Goal: Information Seeking & Learning: Check status

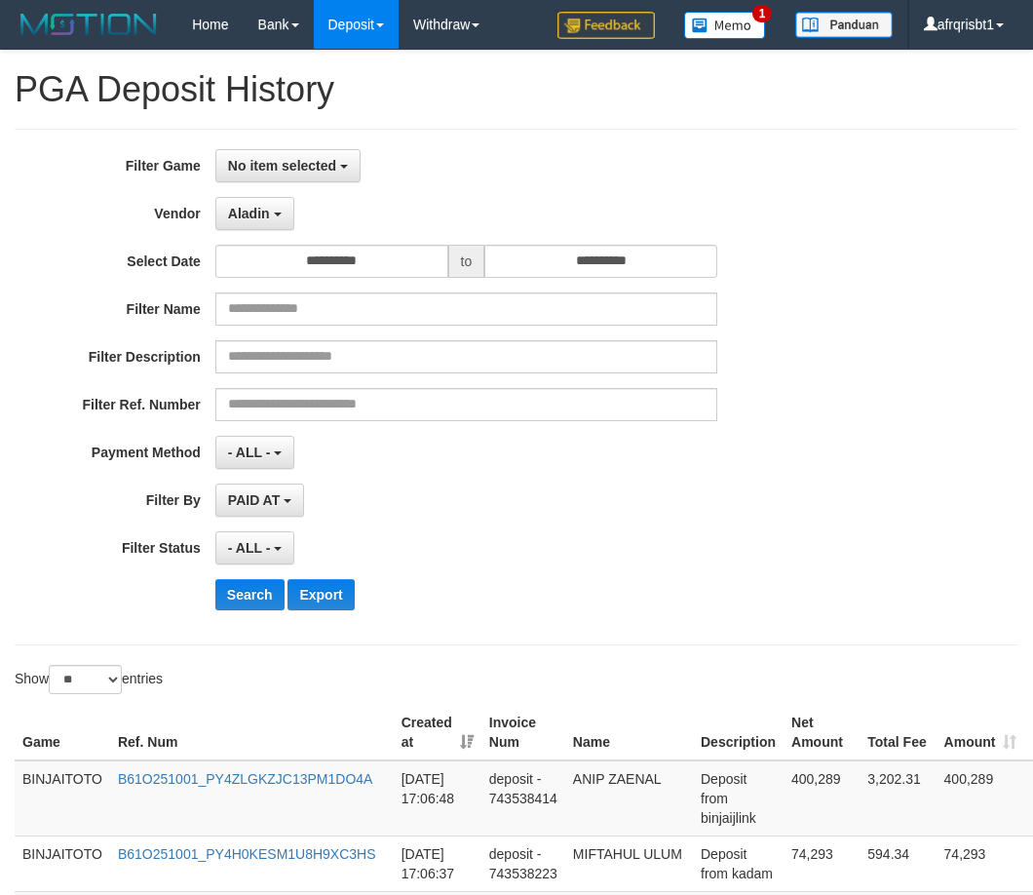
select select "**********"
select select "*"
select select "**"
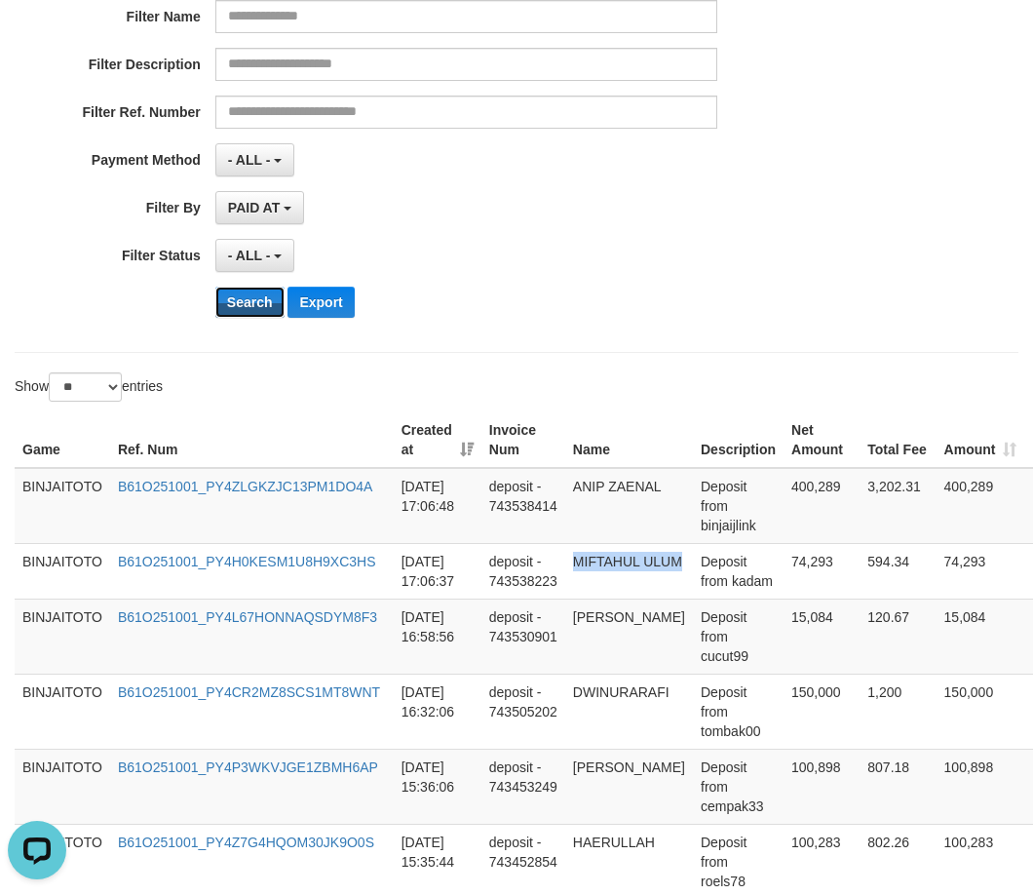
click at [251, 314] on button "Search" at bounding box center [249, 302] width 69 height 31
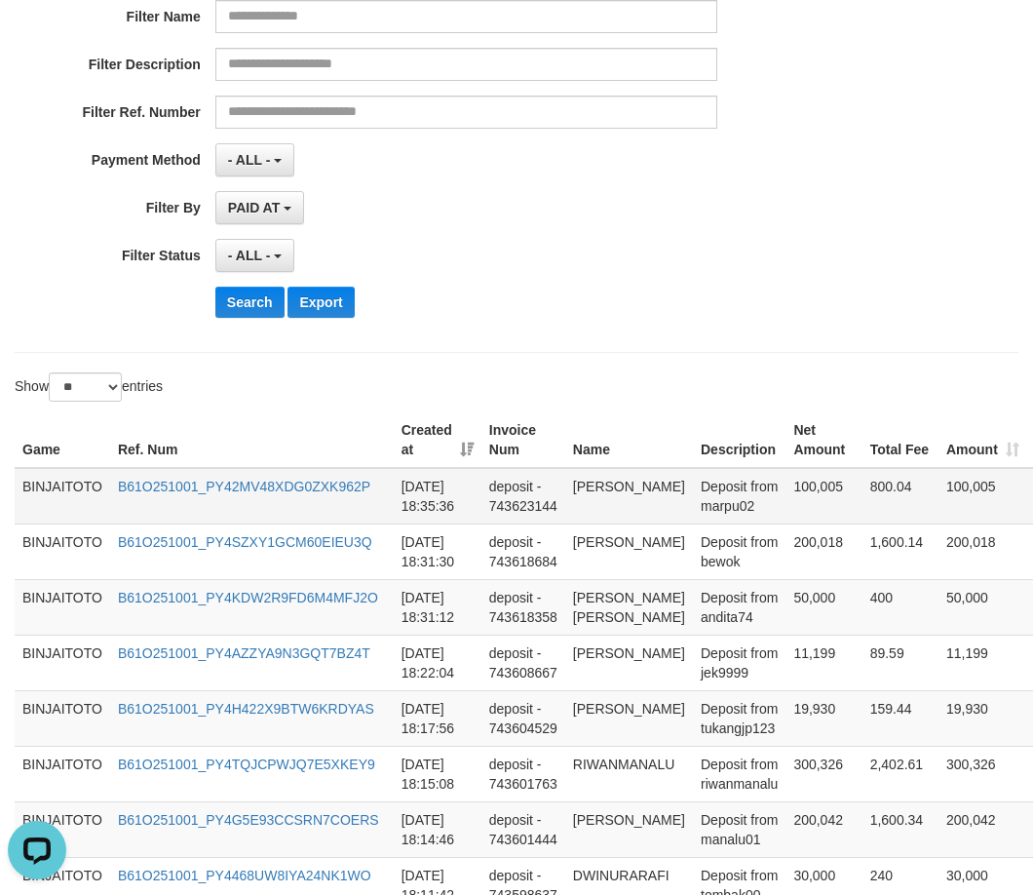
click at [581, 487] on td "[PERSON_NAME]" at bounding box center [629, 496] width 128 height 57
drag, startPoint x: 581, startPoint y: 487, endPoint x: 601, endPoint y: 500, distance: 24.1
click at [601, 500] on td "[PERSON_NAME]" at bounding box center [629, 496] width 128 height 57
copy td "[PERSON_NAME]"
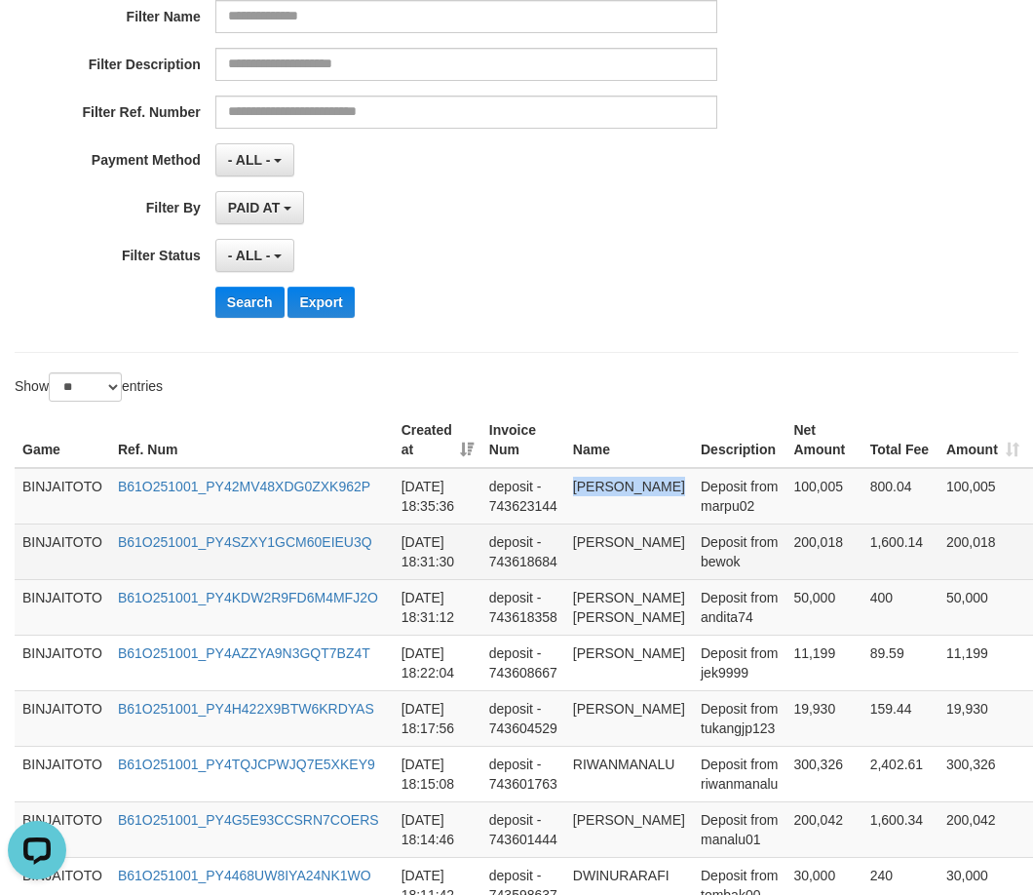
click at [600, 544] on td "[PERSON_NAME]" at bounding box center [629, 551] width 128 height 56
drag, startPoint x: 600, startPoint y: 545, endPoint x: 620, endPoint y: 545, distance: 20.5
click at [620, 545] on td "[PERSON_NAME]" at bounding box center [629, 551] width 128 height 56
copy td "[PERSON_NAME]"
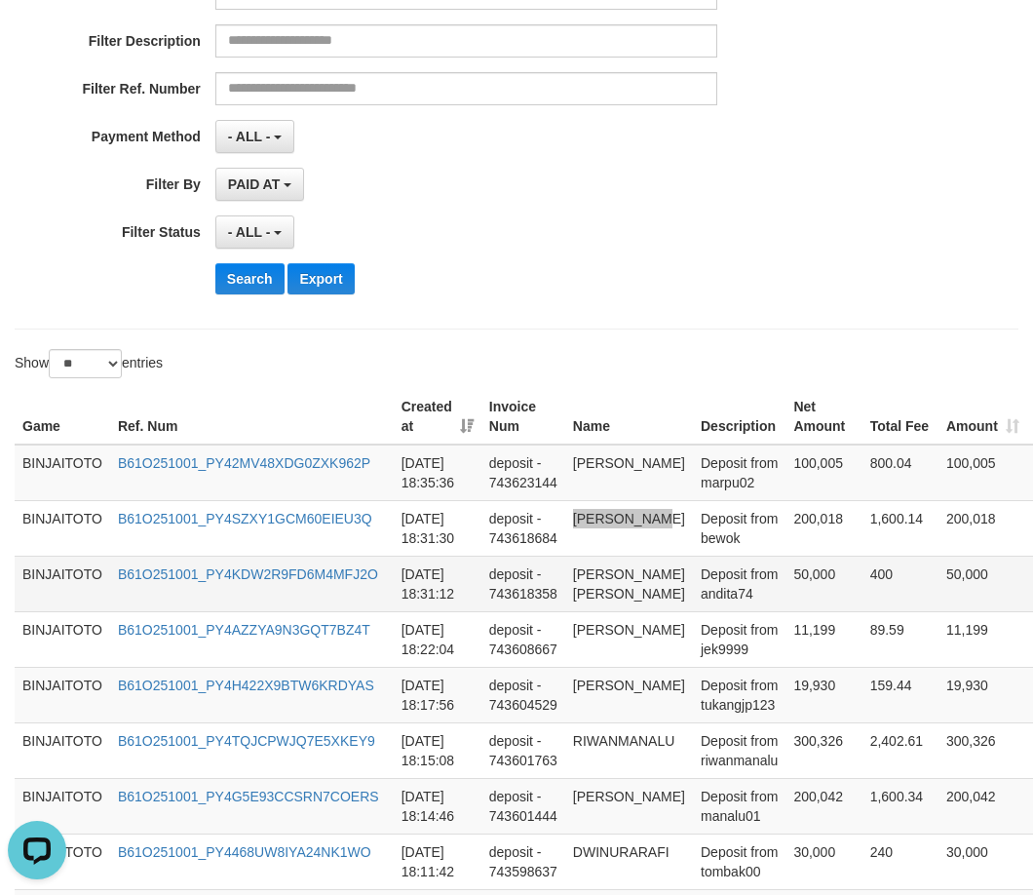
scroll to position [390, 0]
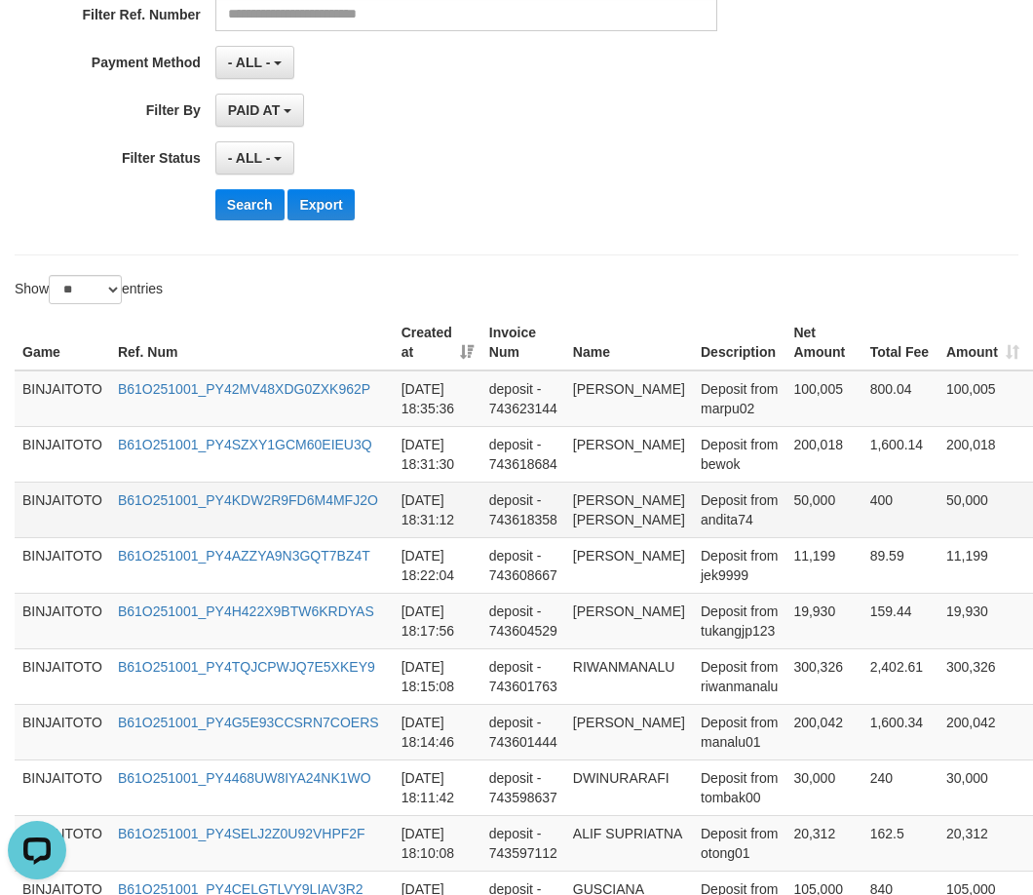
click at [590, 499] on td "[PERSON_NAME] [PERSON_NAME]" at bounding box center [629, 510] width 128 height 56
drag, startPoint x: 591, startPoint y: 504, endPoint x: 612, endPoint y: 555, distance: 55.0
click at [612, 537] on td "[PERSON_NAME] [PERSON_NAME]" at bounding box center [629, 510] width 128 height 56
copy td "[PERSON_NAME] [PERSON_NAME]"
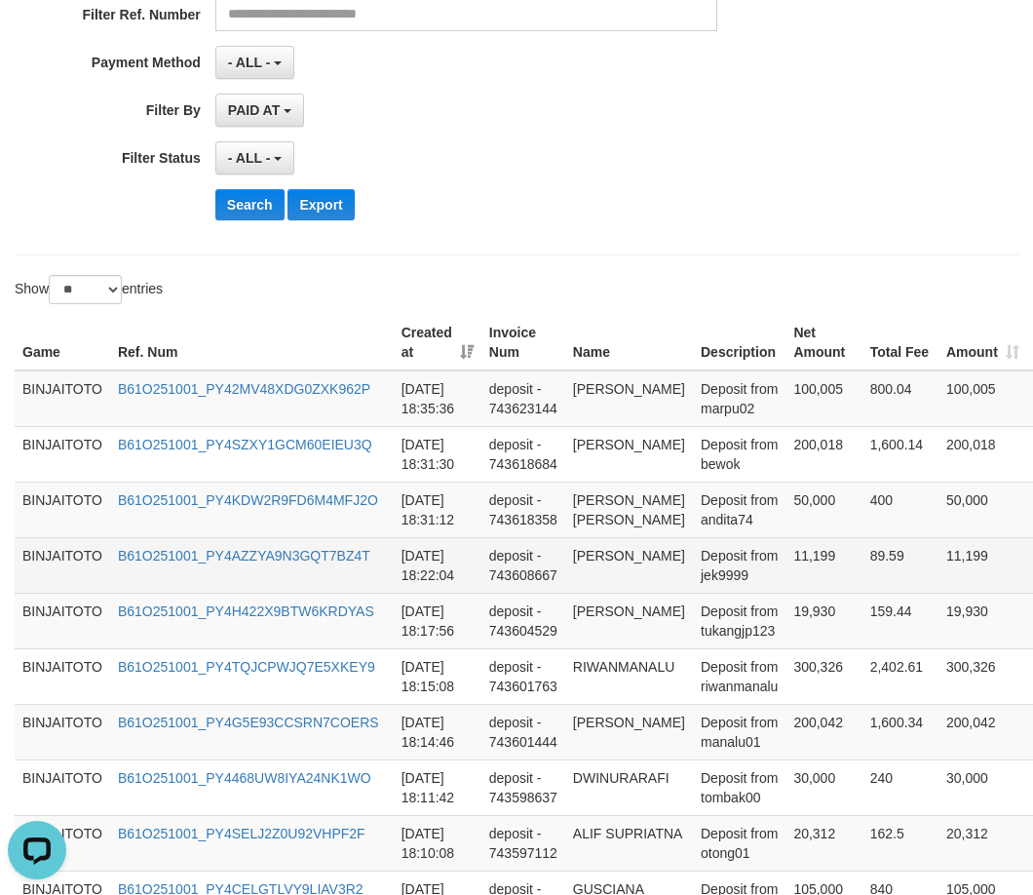
click at [589, 593] on td "[PERSON_NAME]" at bounding box center [629, 565] width 128 height 56
drag, startPoint x: 590, startPoint y: 596, endPoint x: 624, endPoint y: 613, distance: 38.4
click at [624, 593] on td "[PERSON_NAME]" at bounding box center [629, 565] width 128 height 56
copy td "[PERSON_NAME]"
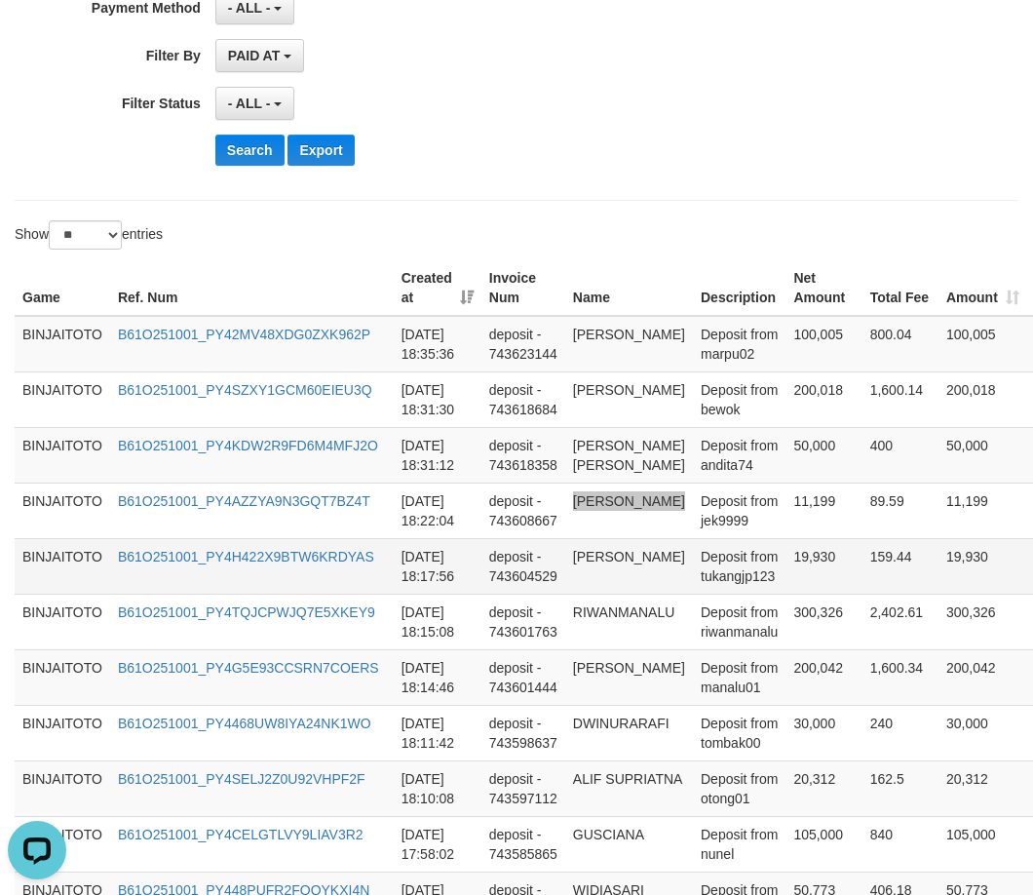
scroll to position [487, 0]
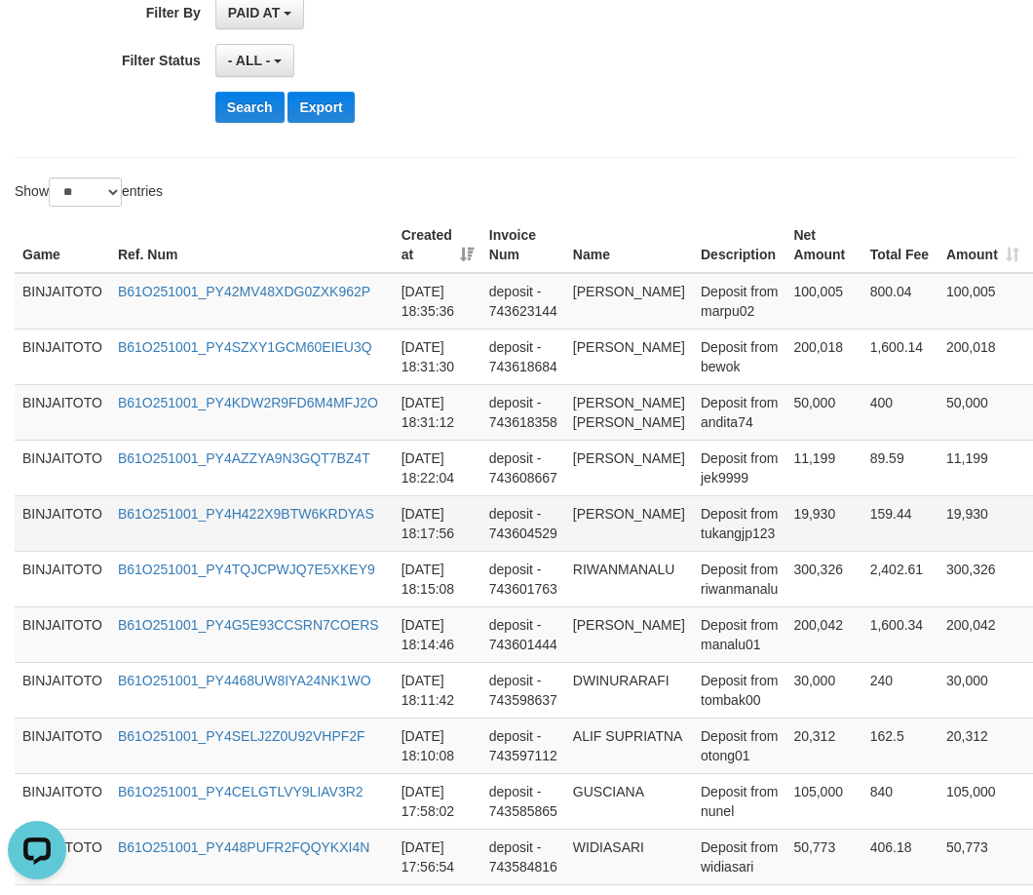
click at [587, 551] on td "[PERSON_NAME]" at bounding box center [629, 523] width 128 height 56
drag, startPoint x: 587, startPoint y: 554, endPoint x: 597, endPoint y: 570, distance: 19.2
click at [597, 551] on td "[PERSON_NAME]" at bounding box center [629, 523] width 128 height 56
copy td "[PERSON_NAME]"
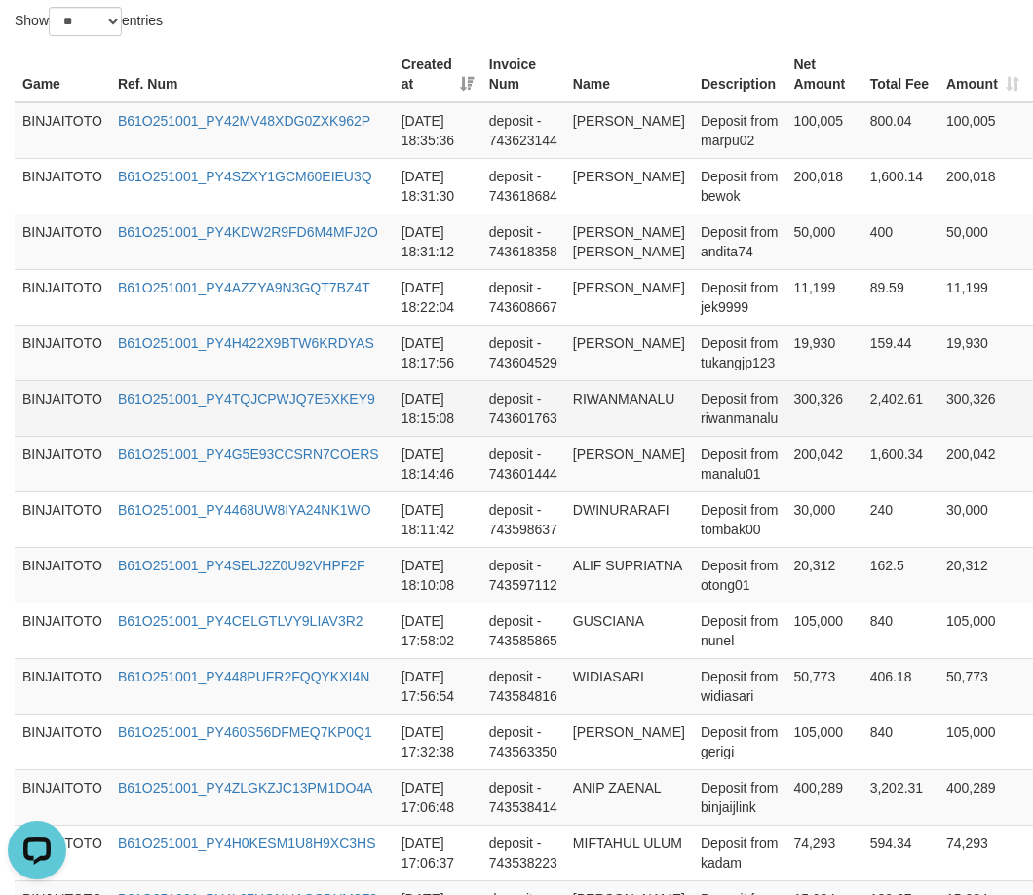
scroll to position [682, 0]
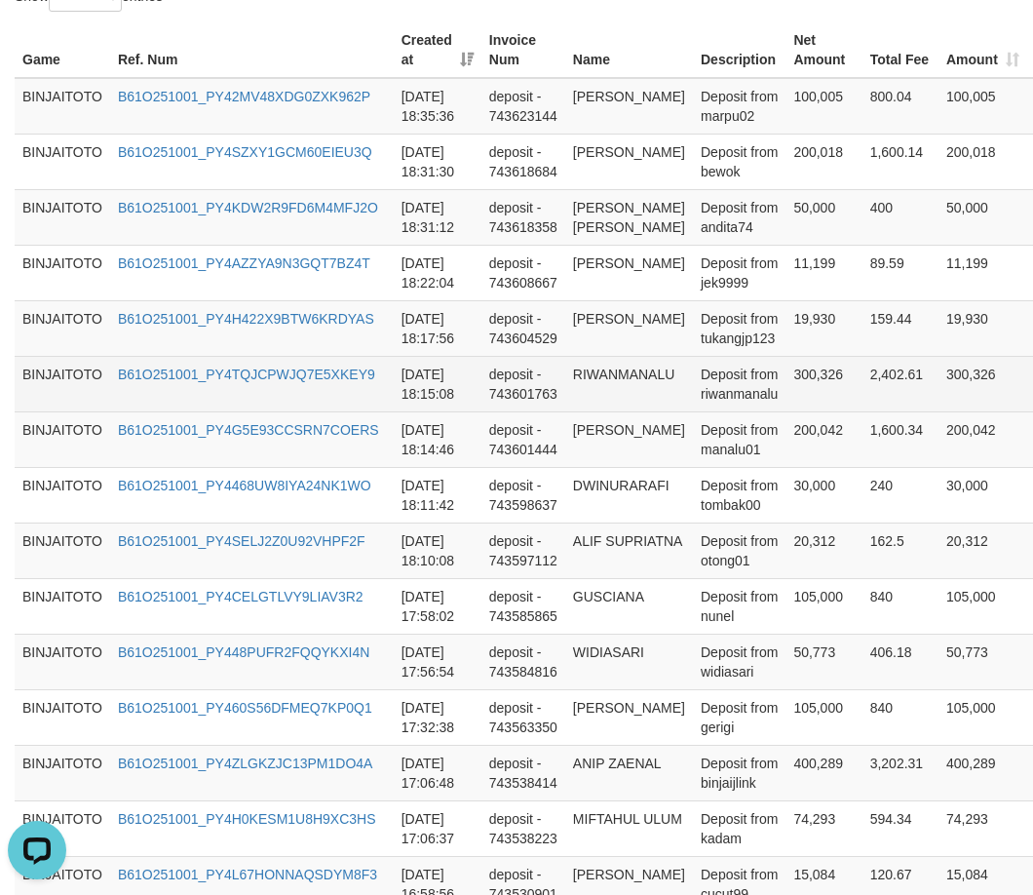
click at [632, 411] on td "RIWANMANALU" at bounding box center [629, 384] width 128 height 56
copy td "RIWANMANALU"
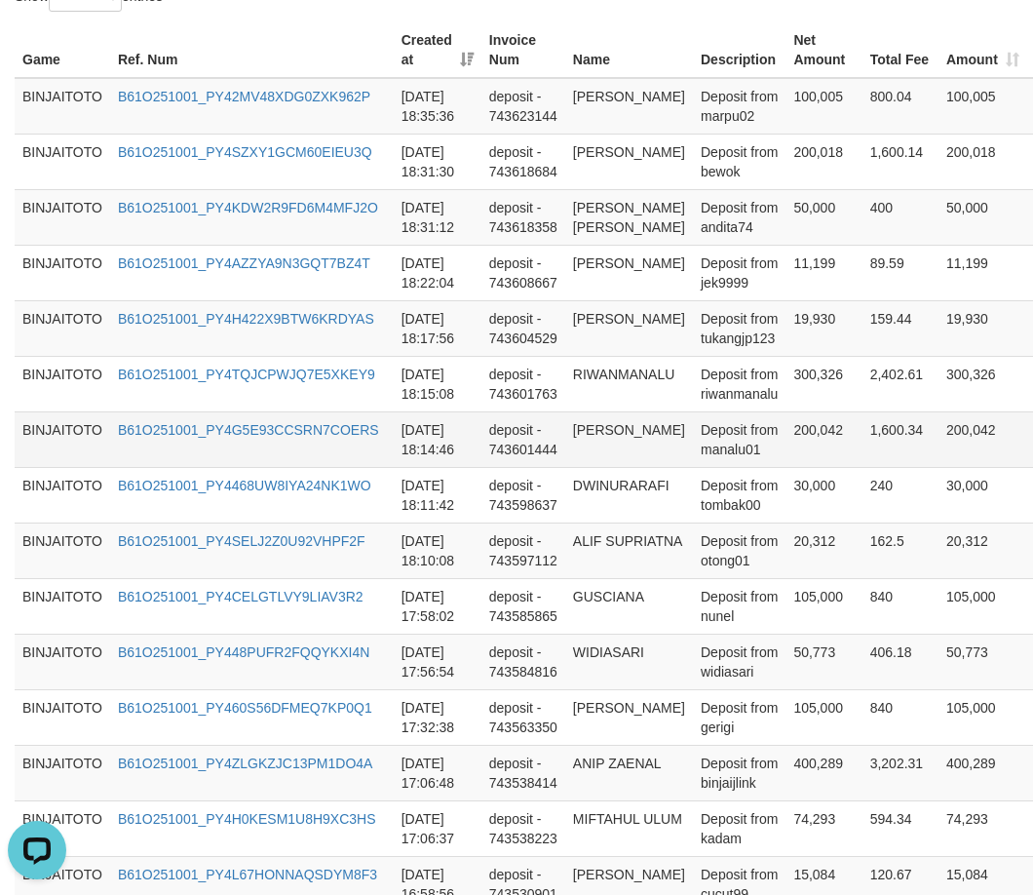
click at [607, 467] on td "[PERSON_NAME]" at bounding box center [629, 439] width 128 height 56
drag, startPoint x: 608, startPoint y: 472, endPoint x: 623, endPoint y: 485, distance: 20.0
click at [623, 467] on td "[PERSON_NAME]" at bounding box center [629, 439] width 128 height 56
copy td "[PERSON_NAME]"
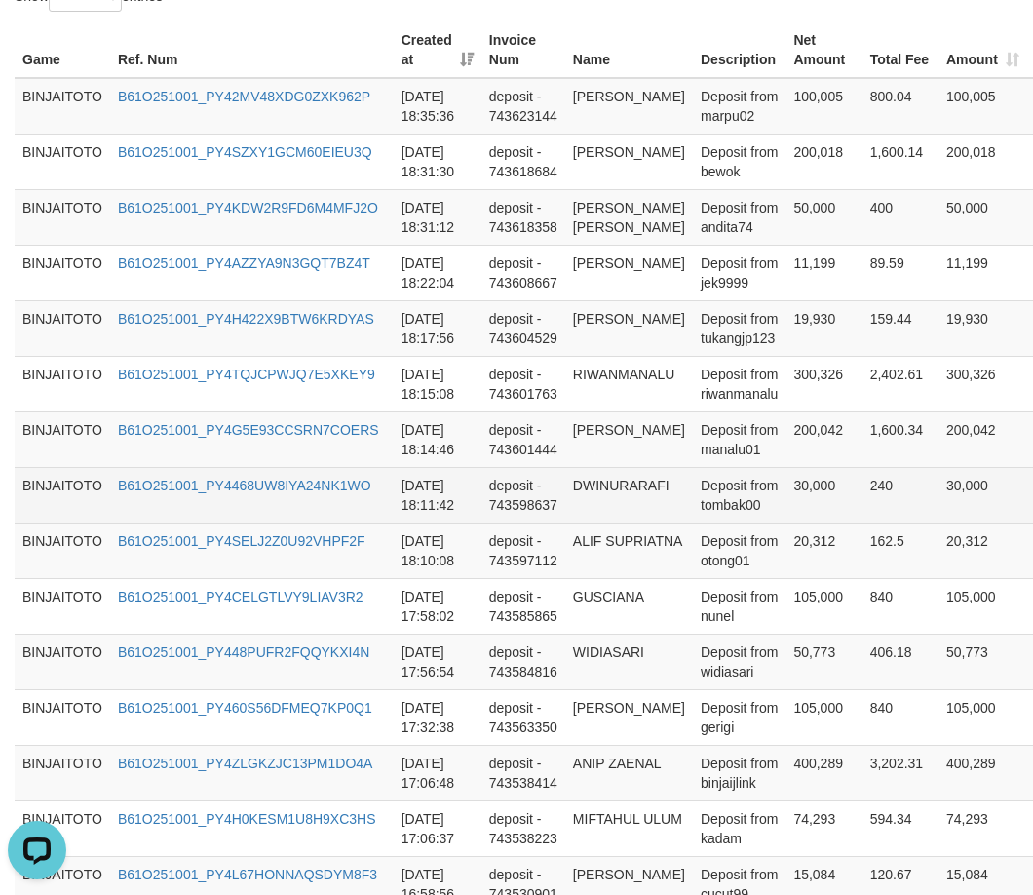
click at [623, 517] on td "DWINURARAFI" at bounding box center [629, 495] width 128 height 56
copy td "DWINURARAFI"
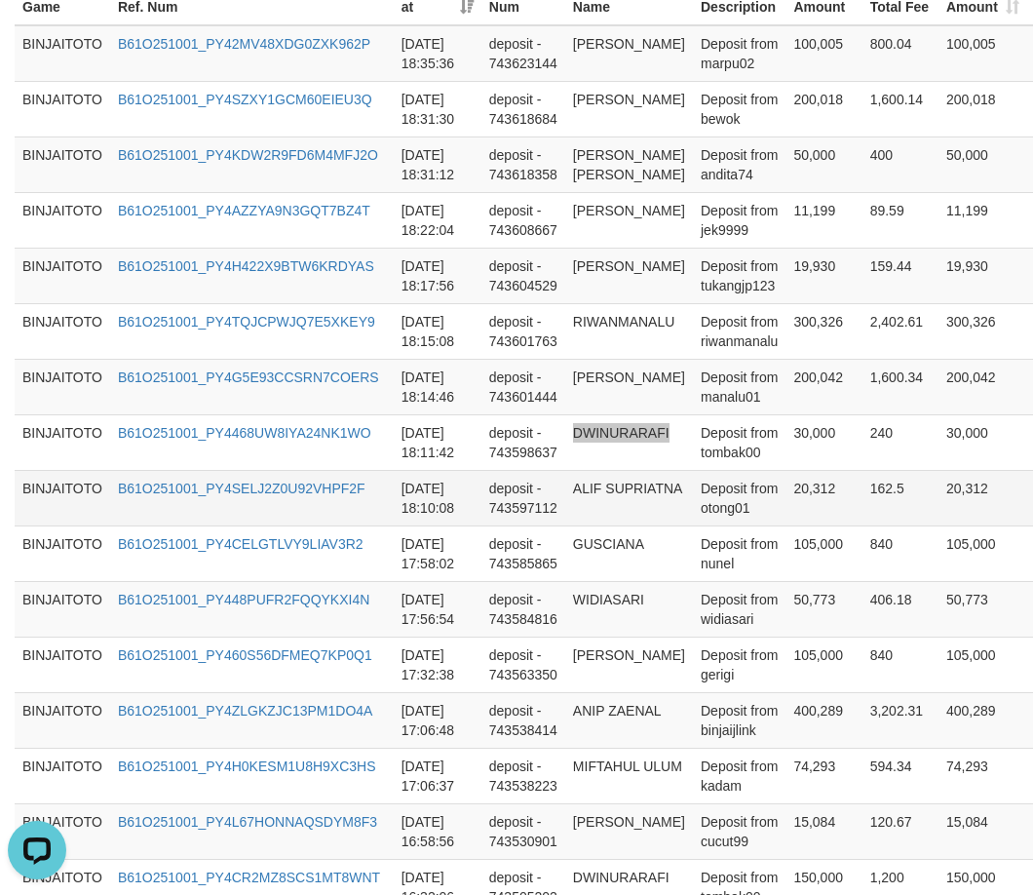
scroll to position [780, 0]
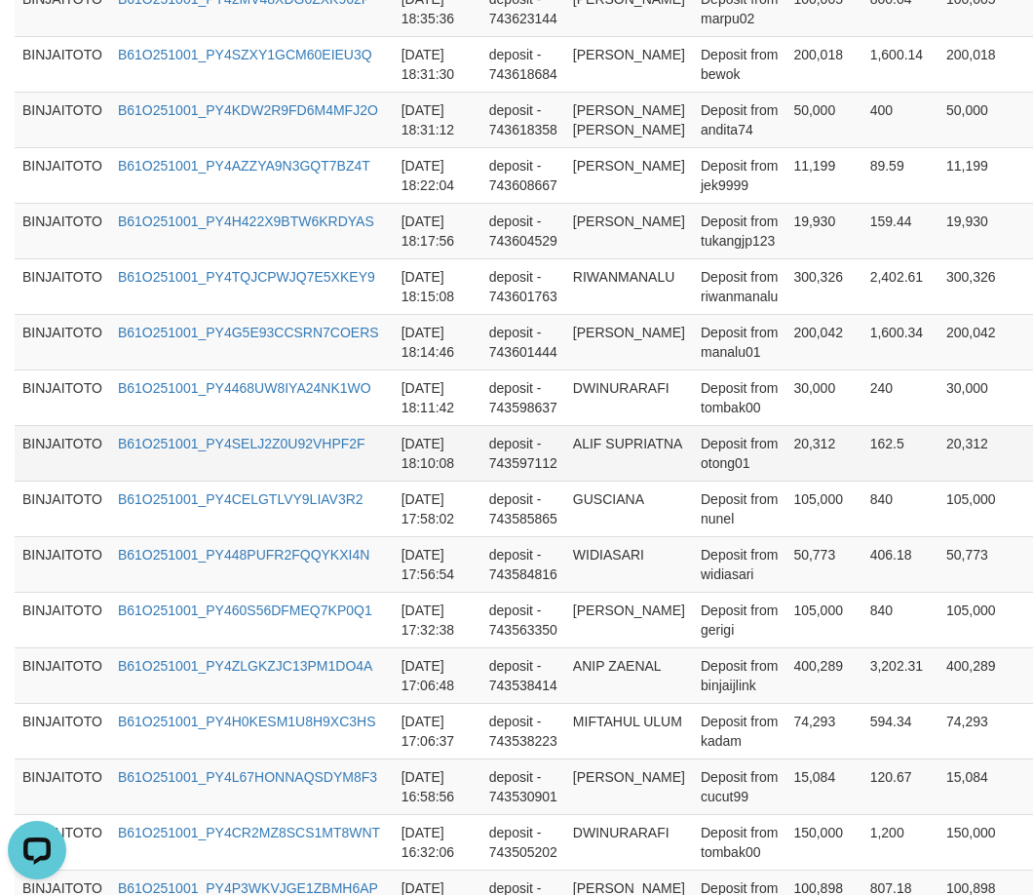
click at [585, 481] on td "ALIF SUPRIATNA" at bounding box center [629, 453] width 128 height 56
drag, startPoint x: 585, startPoint y: 482, endPoint x: 631, endPoint y: 502, distance: 50.2
click at [631, 481] on td "ALIF SUPRIATNA" at bounding box center [629, 453] width 128 height 56
copy td "ALIF SUPRIATNA"
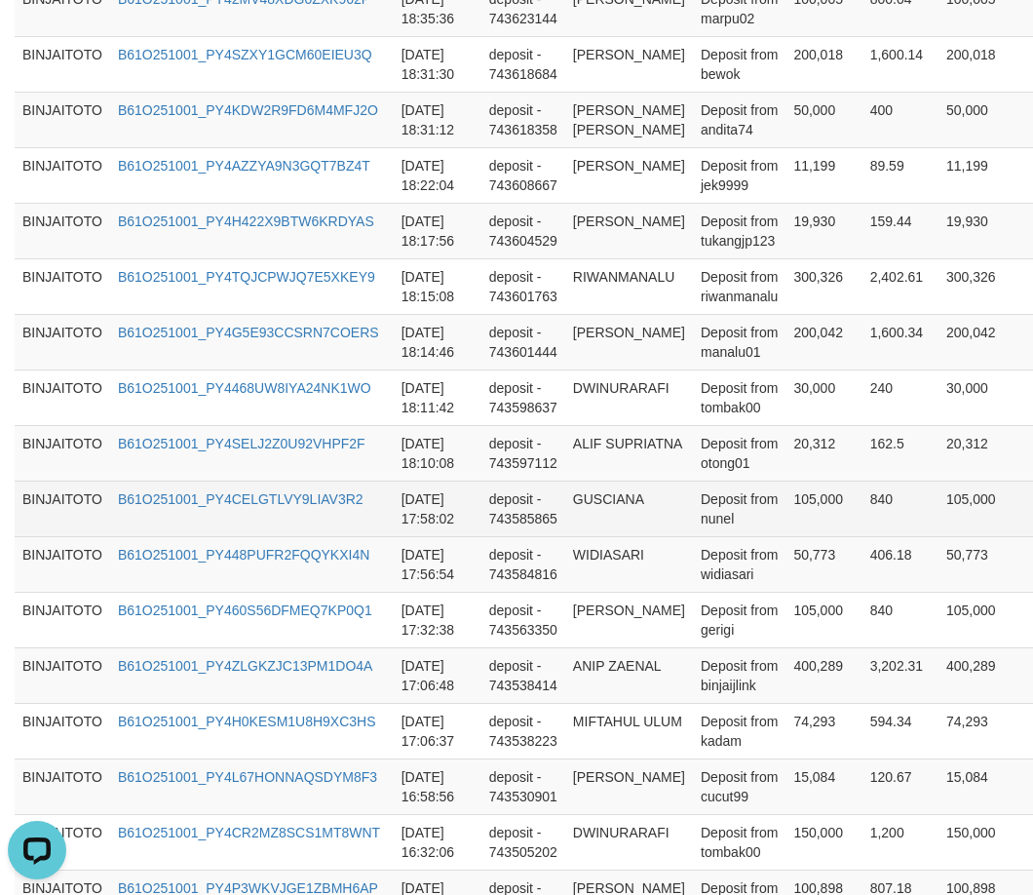
click at [585, 536] on td "GUSCIANA" at bounding box center [629, 509] width 128 height 56
copy td "GUSCIANA"
click at [585, 536] on td "GUSCIANA" at bounding box center [629, 509] width 128 height 56
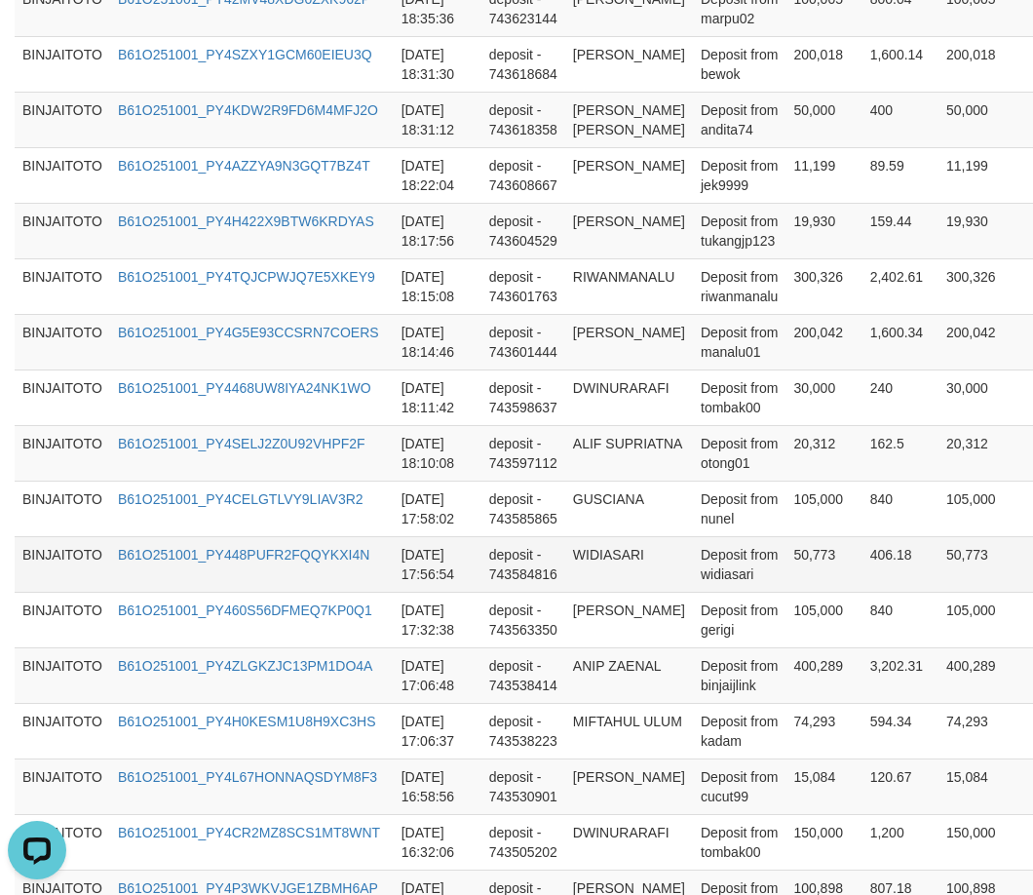
click at [598, 588] on td "WIDIASARI" at bounding box center [629, 564] width 128 height 56
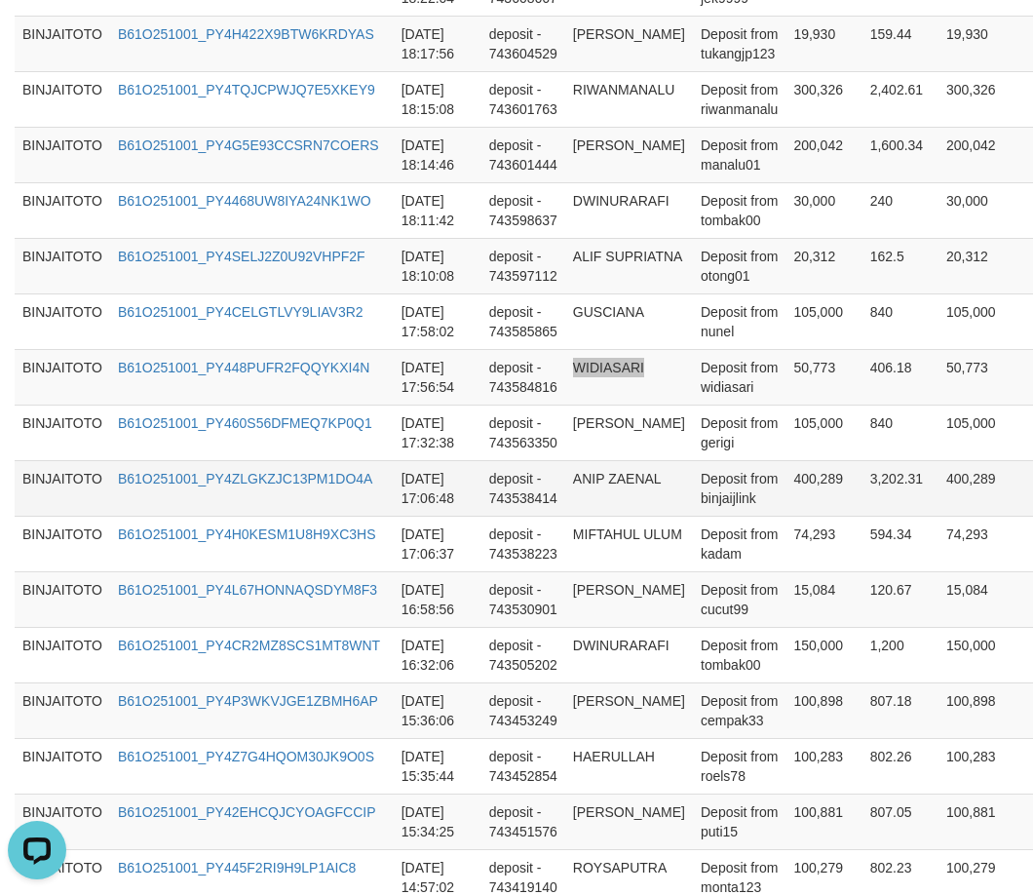
scroll to position [975, 0]
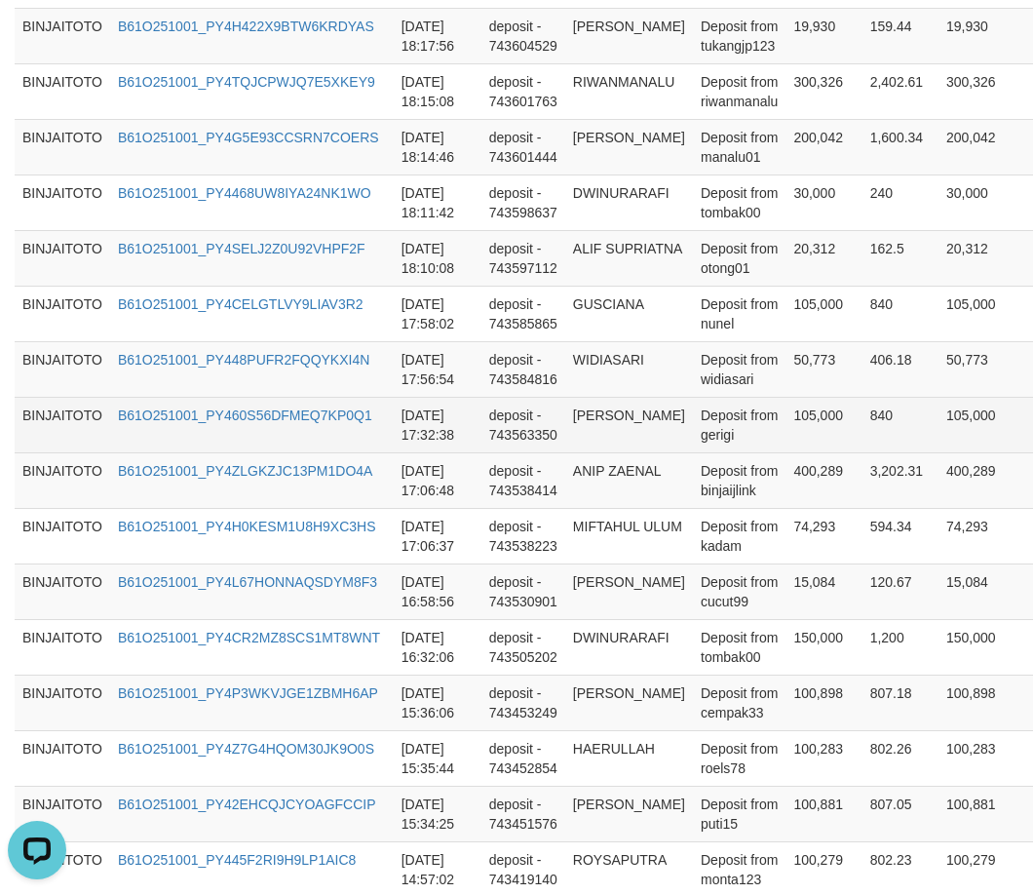
click at [586, 452] on td "[PERSON_NAME]" at bounding box center [629, 425] width 128 height 56
drag, startPoint x: 586, startPoint y: 454, endPoint x: 642, endPoint y: 450, distance: 56.7
click at [642, 450] on td "[PERSON_NAME]" at bounding box center [629, 425] width 128 height 56
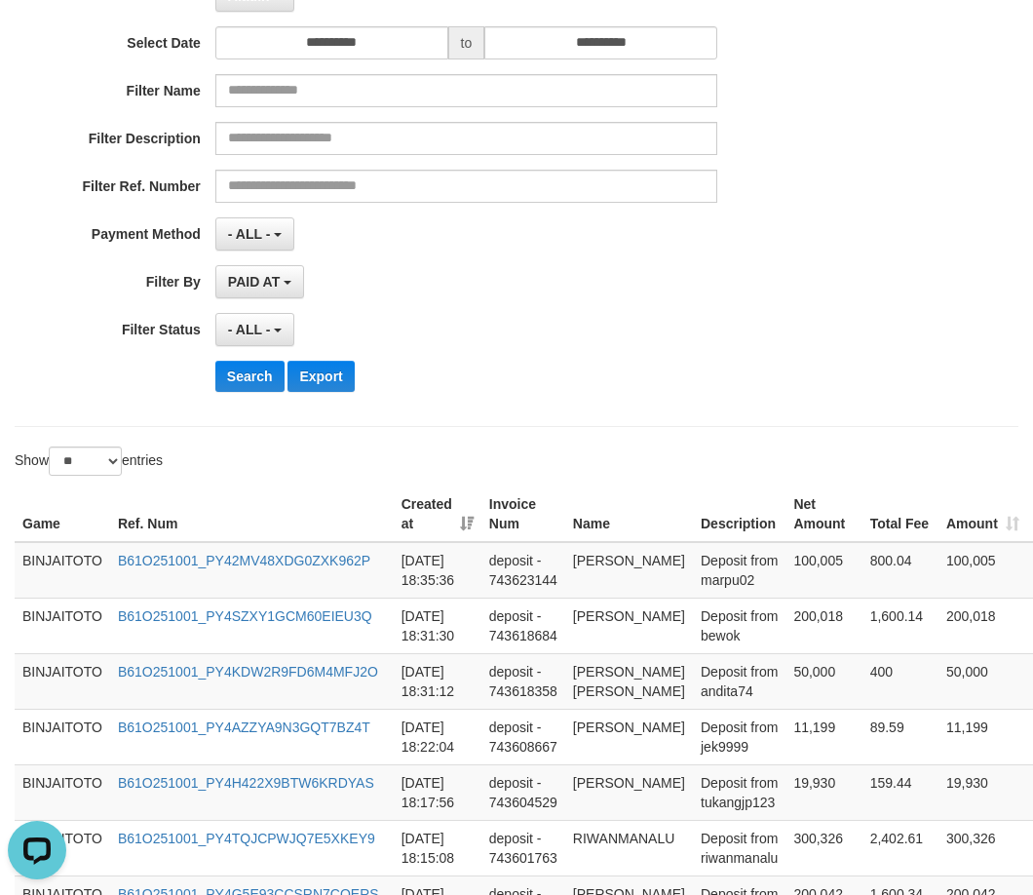
scroll to position [97, 0]
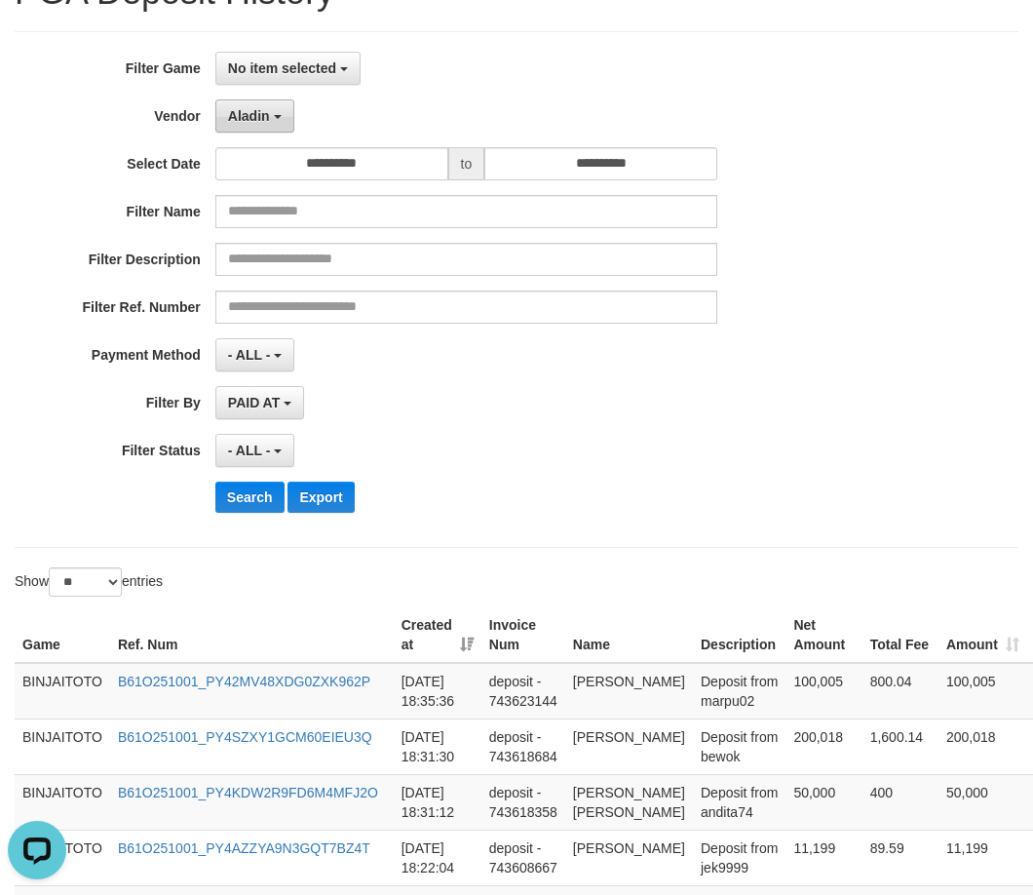
click at [279, 121] on button "Aladin" at bounding box center [254, 115] width 79 height 33
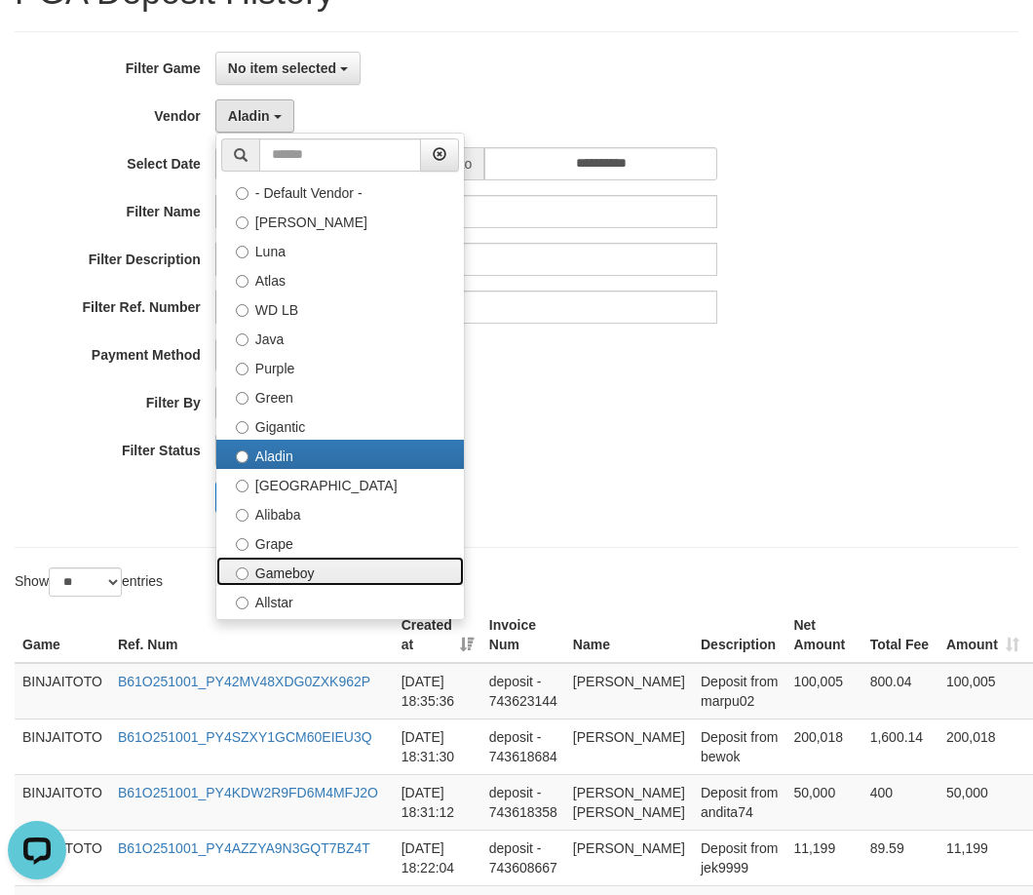
drag, startPoint x: 282, startPoint y: 571, endPoint x: 247, endPoint y: 528, distance: 55.4
click at [283, 570] on label "Gameboy" at bounding box center [340, 571] width 248 height 29
select select "**********"
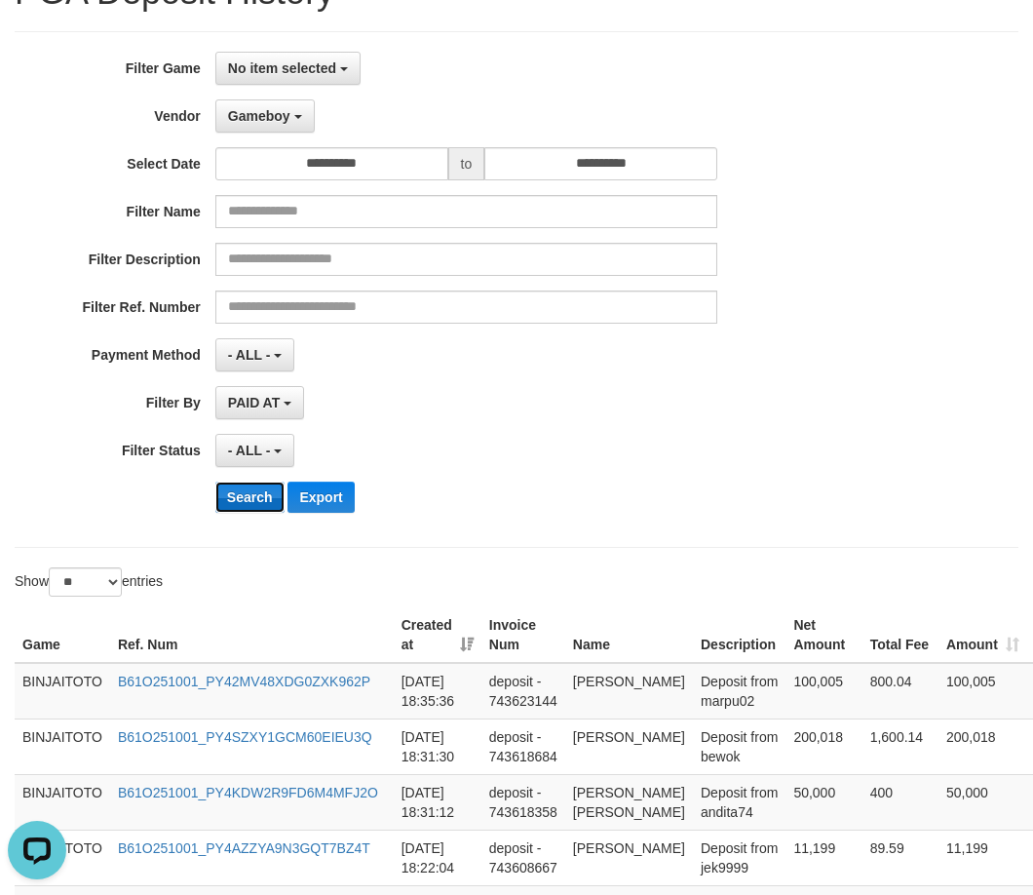
click at [234, 498] on button "Search" at bounding box center [249, 497] width 69 height 31
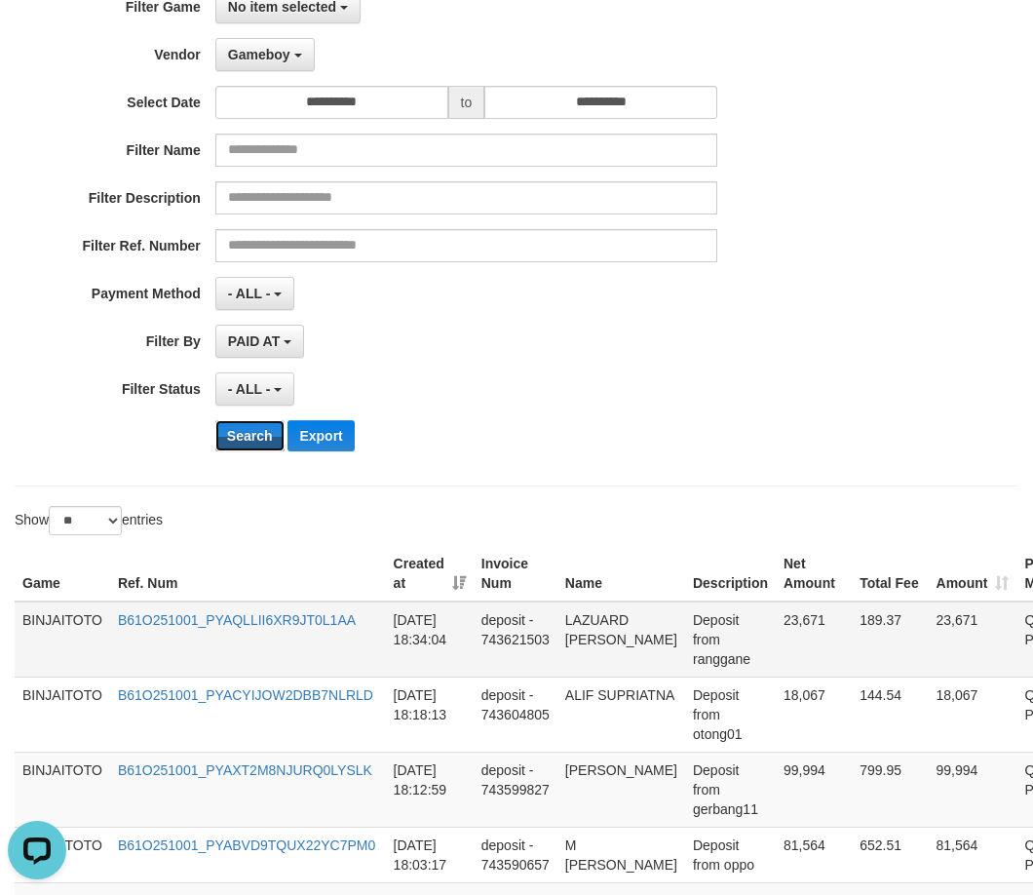
scroll to position [292, 0]
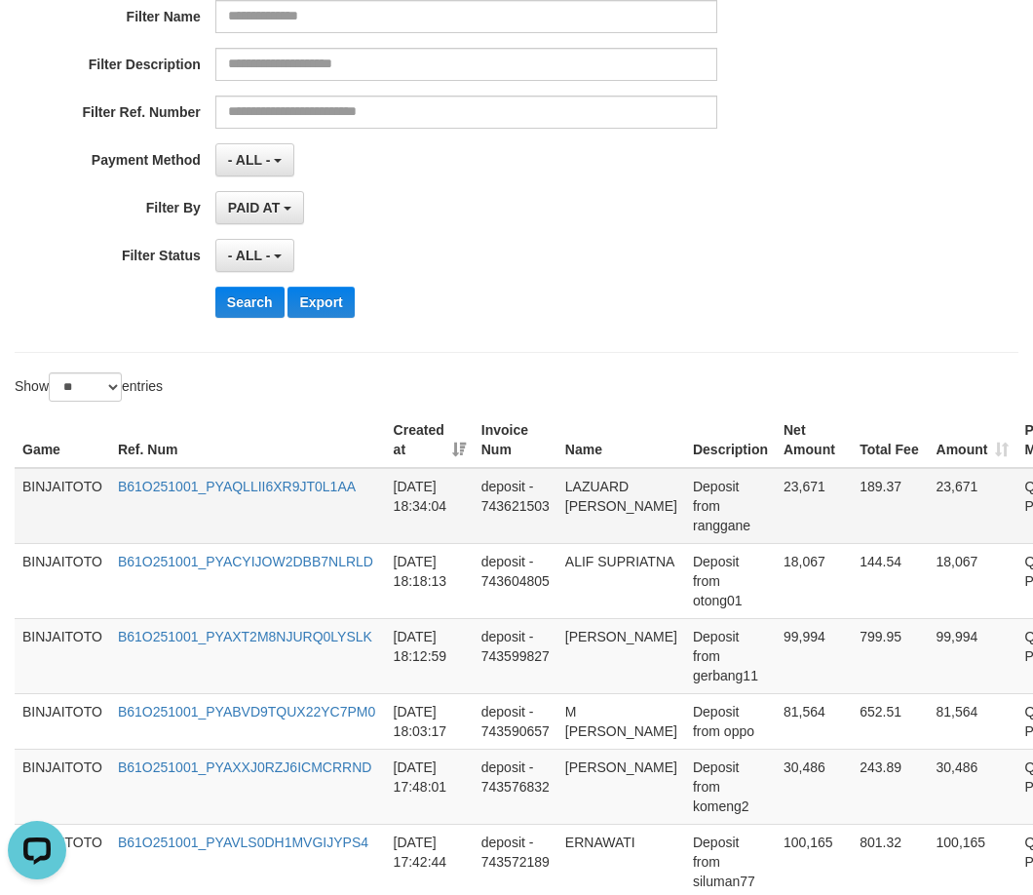
click at [603, 479] on td "LAZUARD [PERSON_NAME]" at bounding box center [622, 506] width 128 height 76
drag, startPoint x: 602, startPoint y: 488, endPoint x: 588, endPoint y: 516, distance: 31.0
click at [599, 520] on td "LAZUARD [PERSON_NAME]" at bounding box center [622, 506] width 128 height 76
click at [579, 485] on td "LAZUARD [PERSON_NAME]" at bounding box center [622, 506] width 128 height 76
drag, startPoint x: 579, startPoint y: 485, endPoint x: 605, endPoint y: 545, distance: 65.0
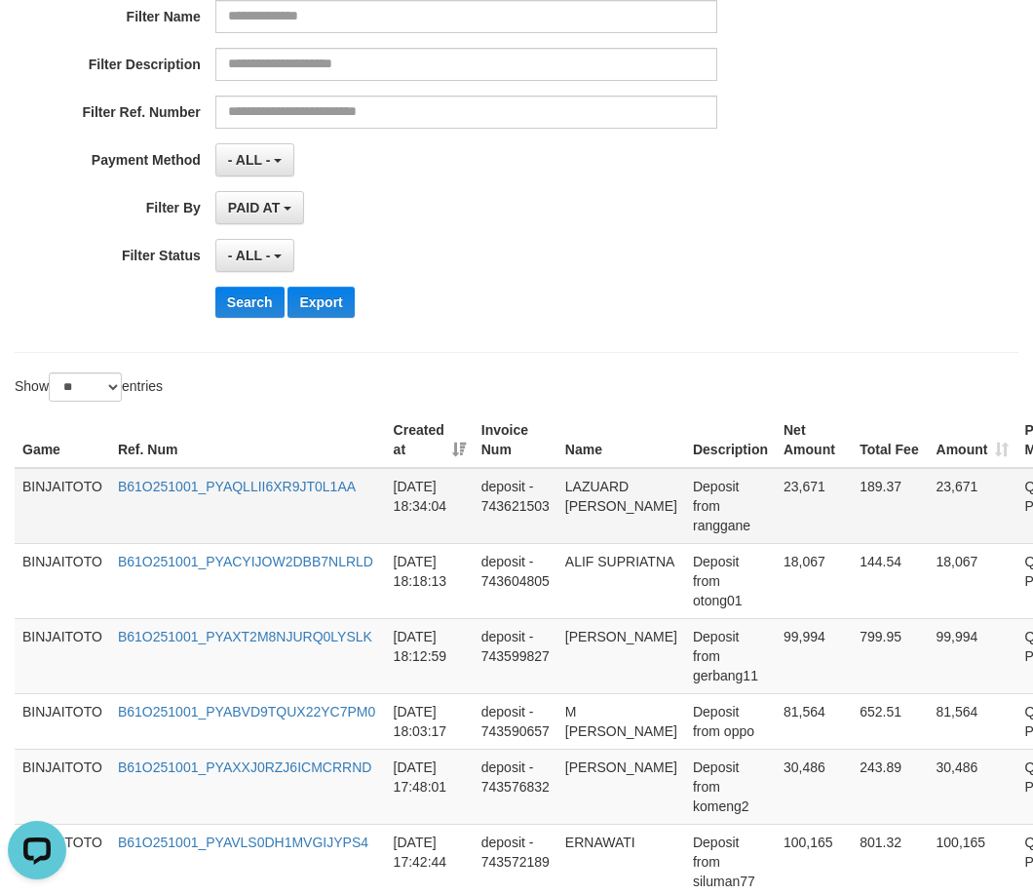
click at [605, 544] on td "LAZUARD [PERSON_NAME]" at bounding box center [622, 506] width 128 height 76
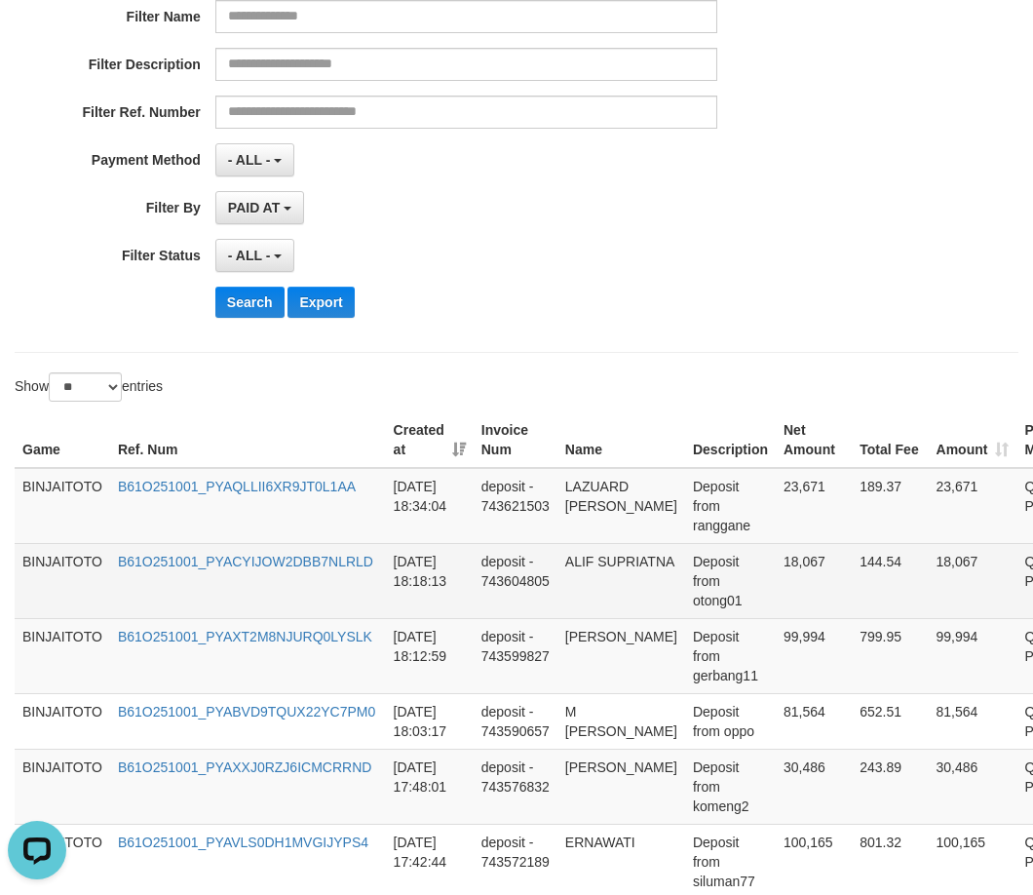
click at [572, 584] on td "ALIF SUPRIATNA" at bounding box center [622, 580] width 128 height 75
drag, startPoint x: 572, startPoint y: 584, endPoint x: 609, endPoint y: 601, distance: 40.6
click at [609, 601] on td "ALIF SUPRIATNA" at bounding box center [622, 580] width 128 height 75
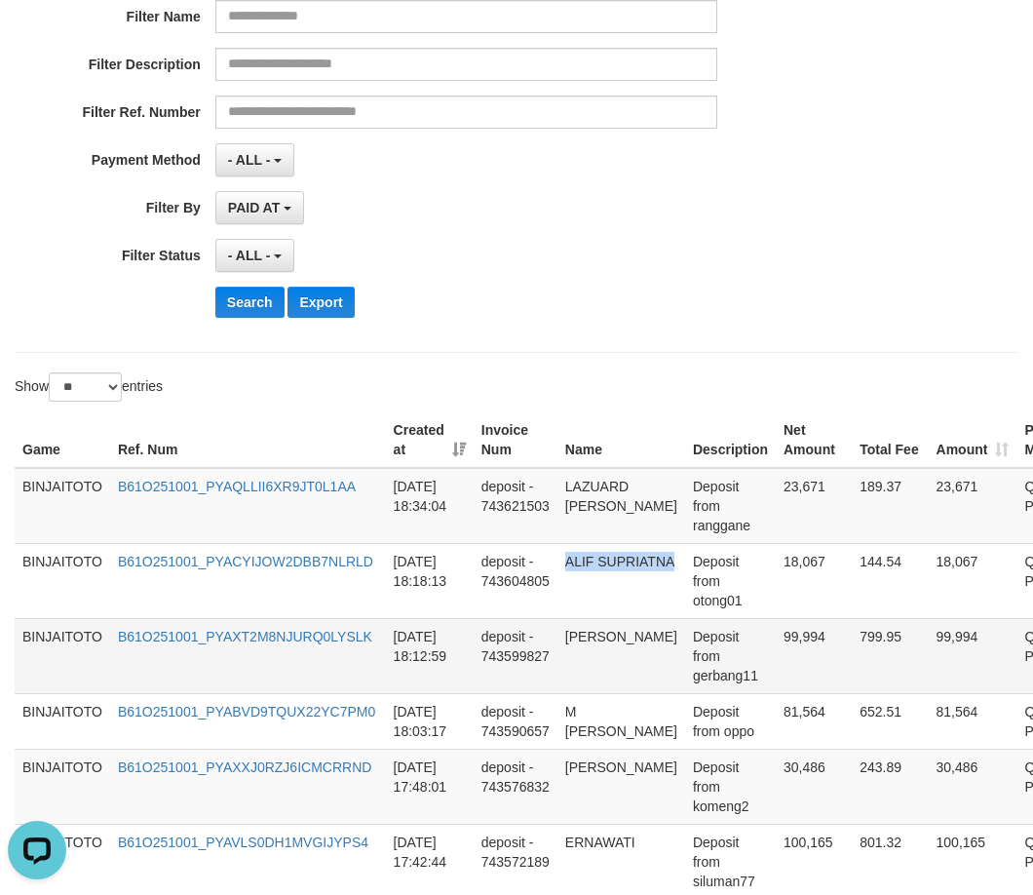
click at [584, 653] on td "[PERSON_NAME]" at bounding box center [622, 655] width 128 height 75
drag, startPoint x: 584, startPoint y: 653, endPoint x: 617, endPoint y: 684, distance: 45.5
click at [617, 684] on td "[PERSON_NAME]" at bounding box center [622, 655] width 128 height 75
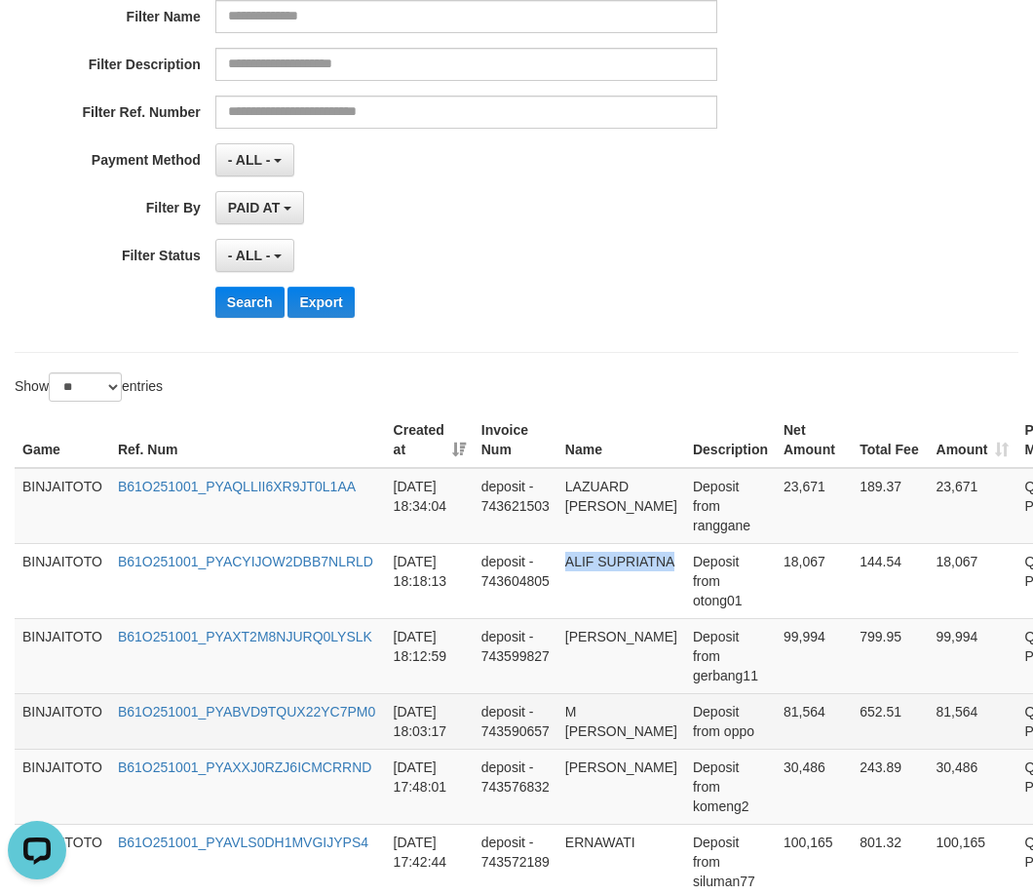
click at [564, 730] on td "M [PERSON_NAME]" at bounding box center [622, 721] width 128 height 56
drag, startPoint x: 565, startPoint y: 731, endPoint x: 595, endPoint y: 732, distance: 29.3
click at [595, 732] on td "M [PERSON_NAME]" at bounding box center [622, 721] width 128 height 56
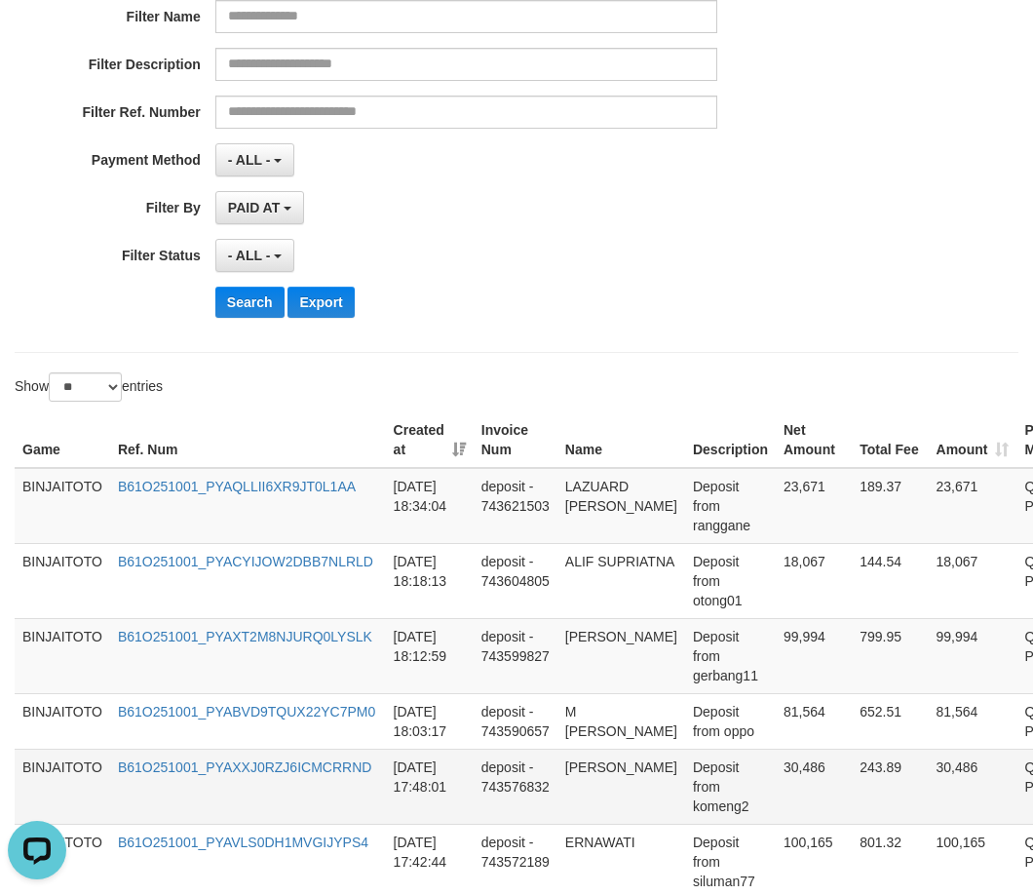
click at [576, 788] on td "[PERSON_NAME]" at bounding box center [622, 786] width 128 height 75
drag, startPoint x: 576, startPoint y: 789, endPoint x: 612, endPoint y: 788, distance: 36.1
click at [612, 788] on td "[PERSON_NAME]" at bounding box center [622, 786] width 128 height 75
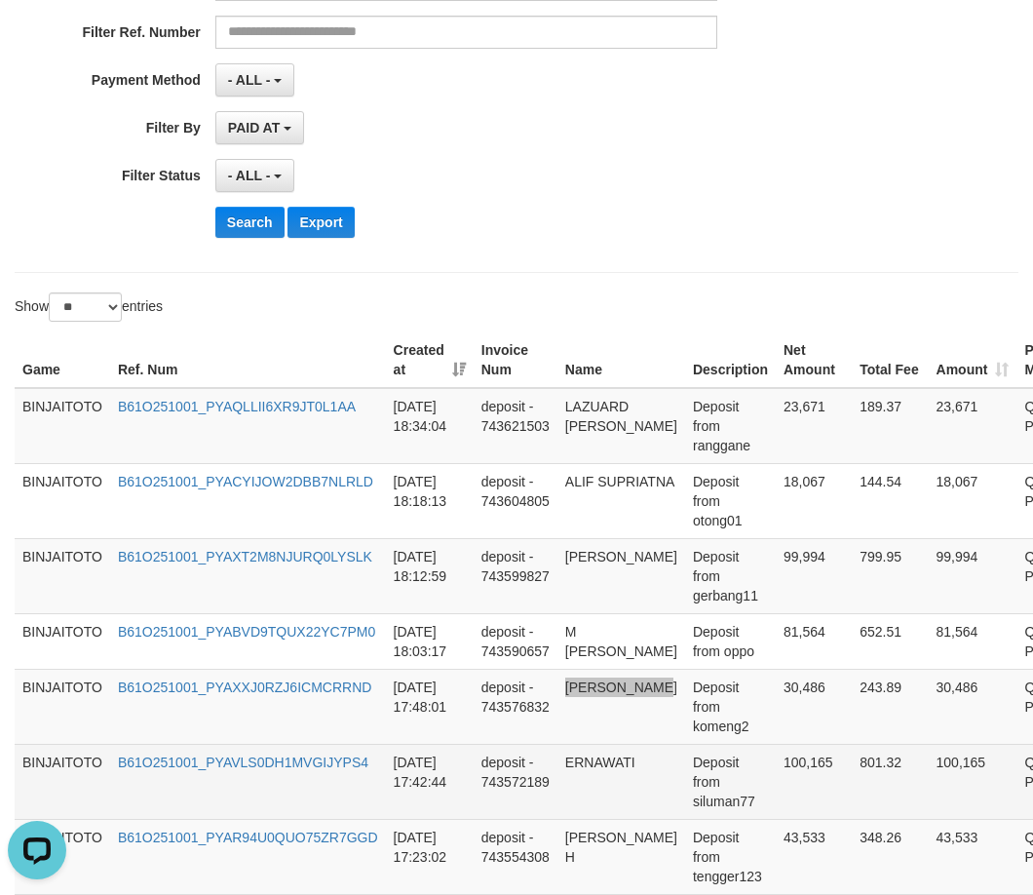
scroll to position [487, 0]
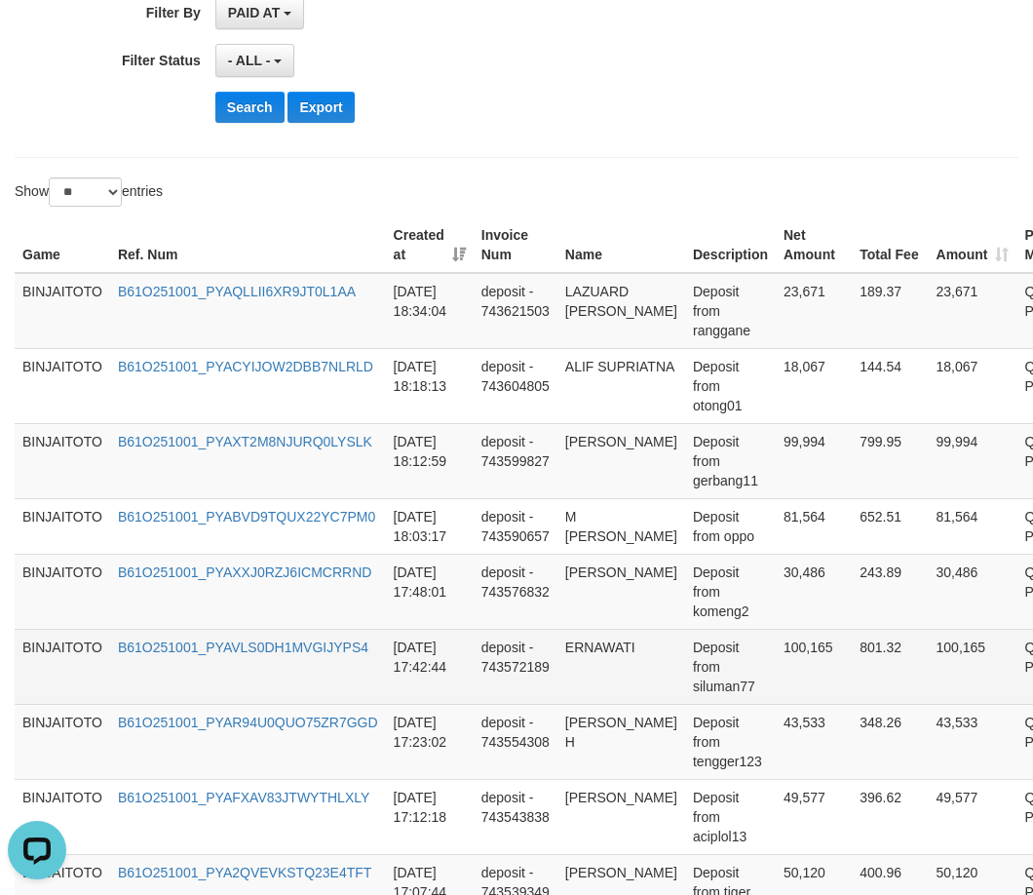
click at [613, 669] on td "ERNAWATI" at bounding box center [622, 666] width 128 height 75
